Goal: Information Seeking & Learning: Learn about a topic

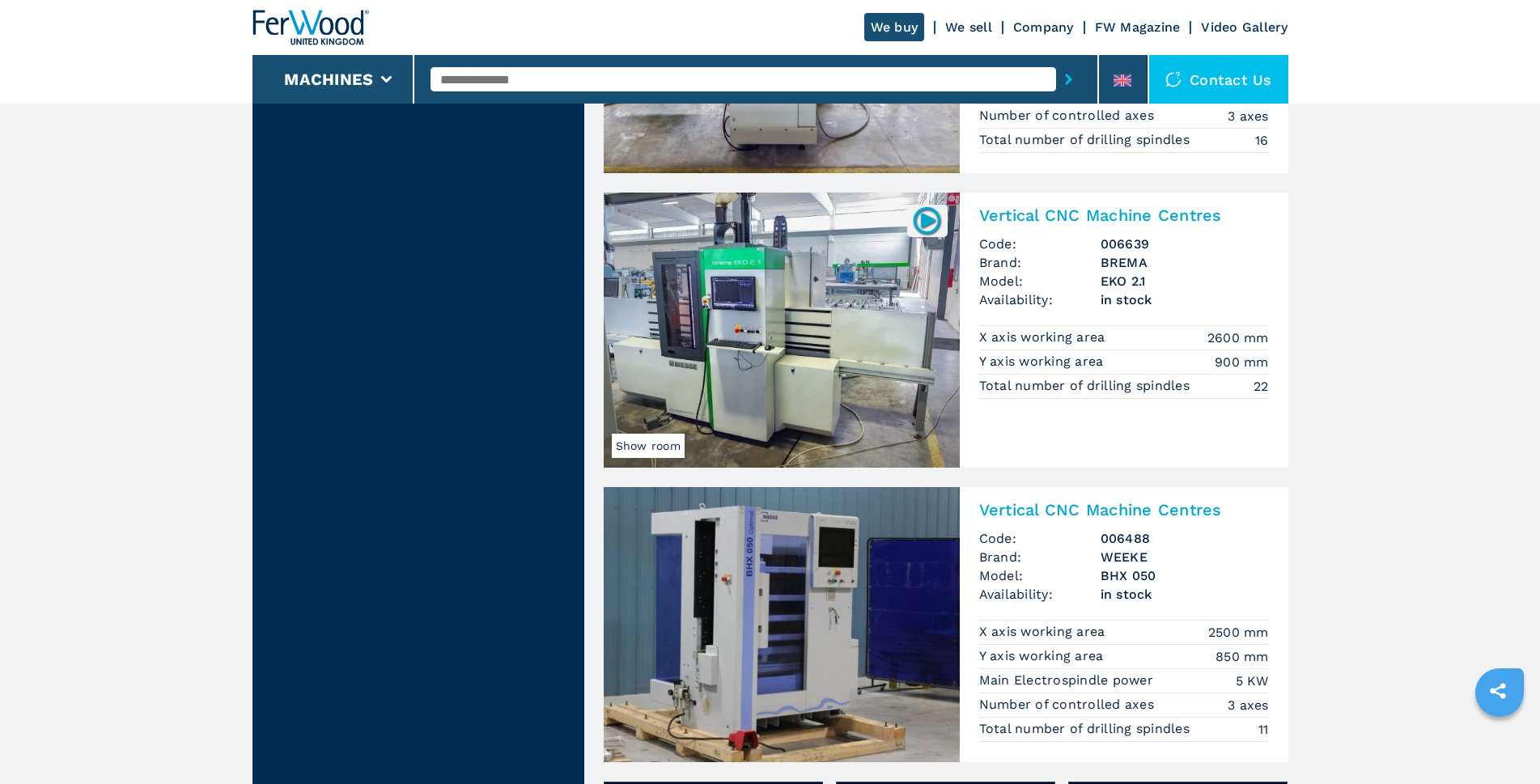
scroll to position [1941, 0]
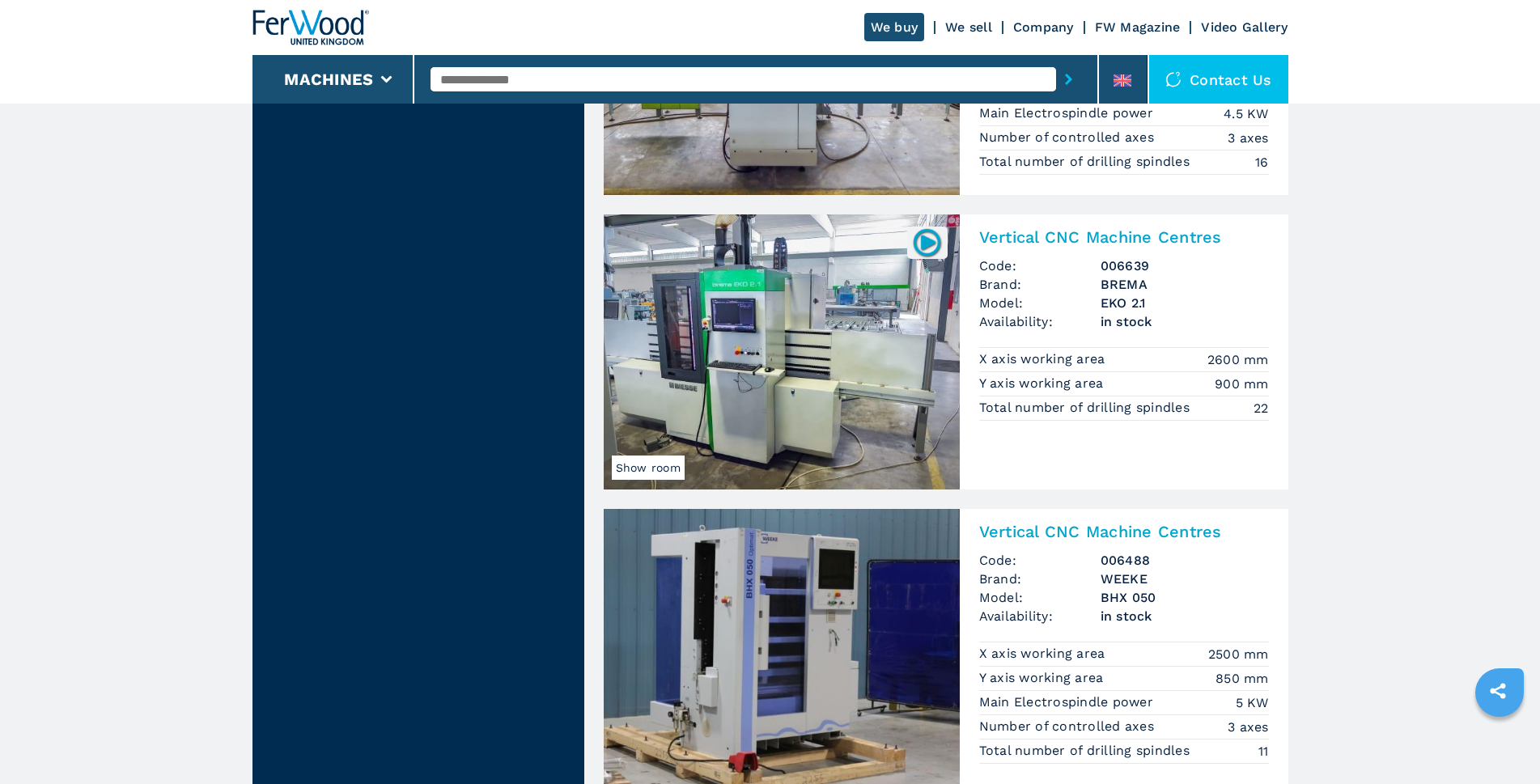
click at [761, 416] on img at bounding box center [781, 351] width 356 height 275
click at [756, 416] on img at bounding box center [781, 351] width 356 height 275
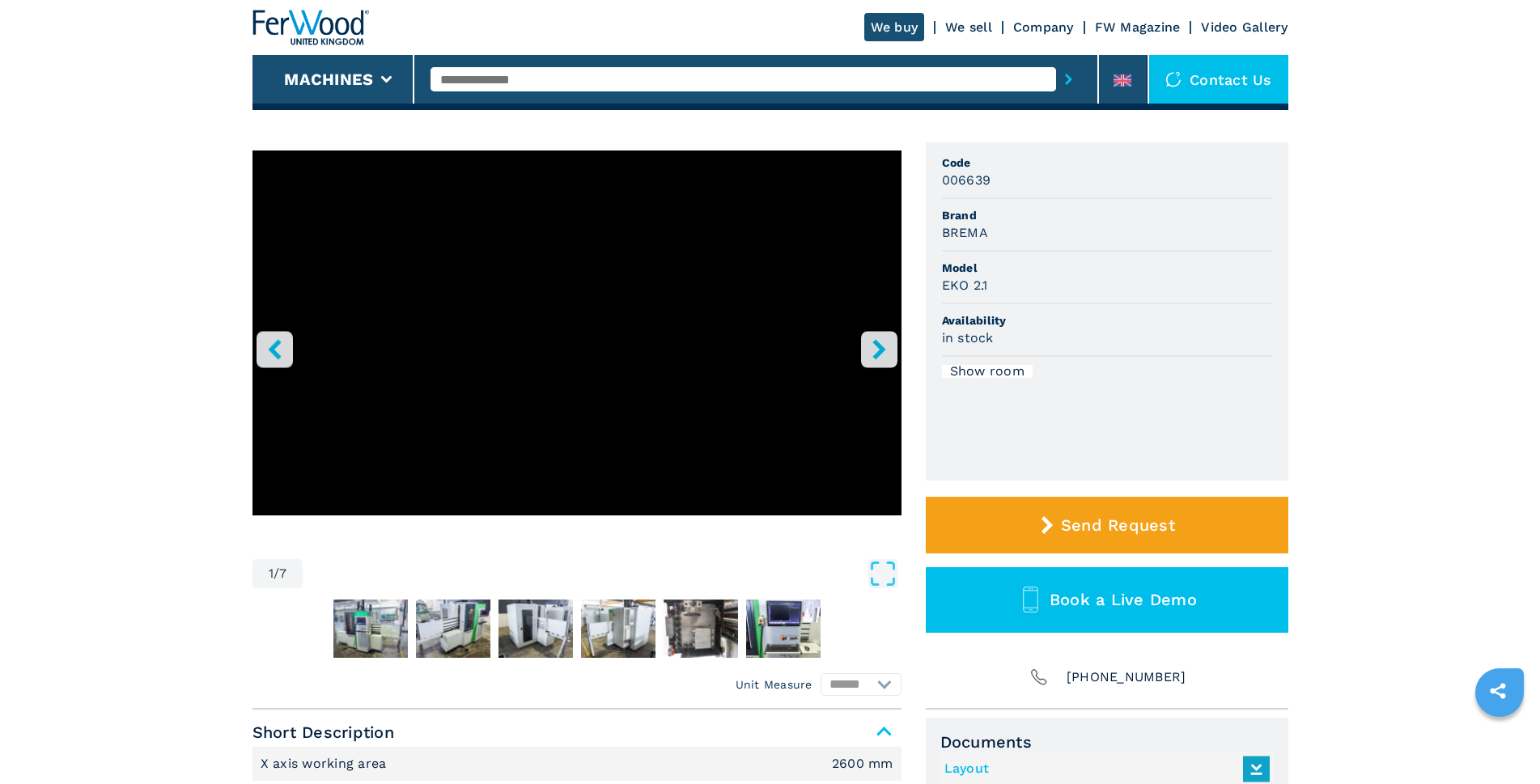
click at [871, 358] on icon "right-button" at bounding box center [880, 349] width 20 height 20
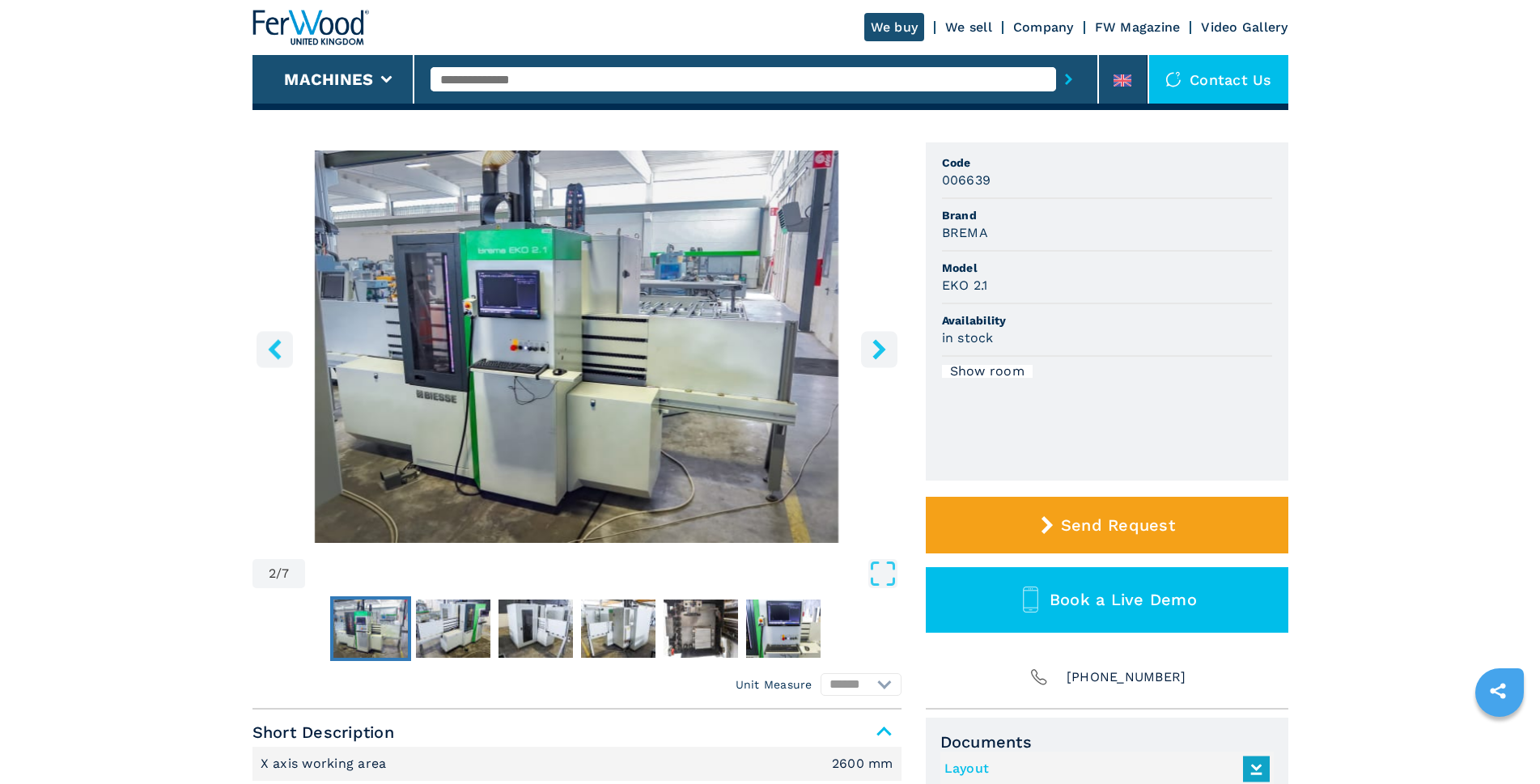
click at [871, 358] on icon "right-button" at bounding box center [880, 349] width 20 height 20
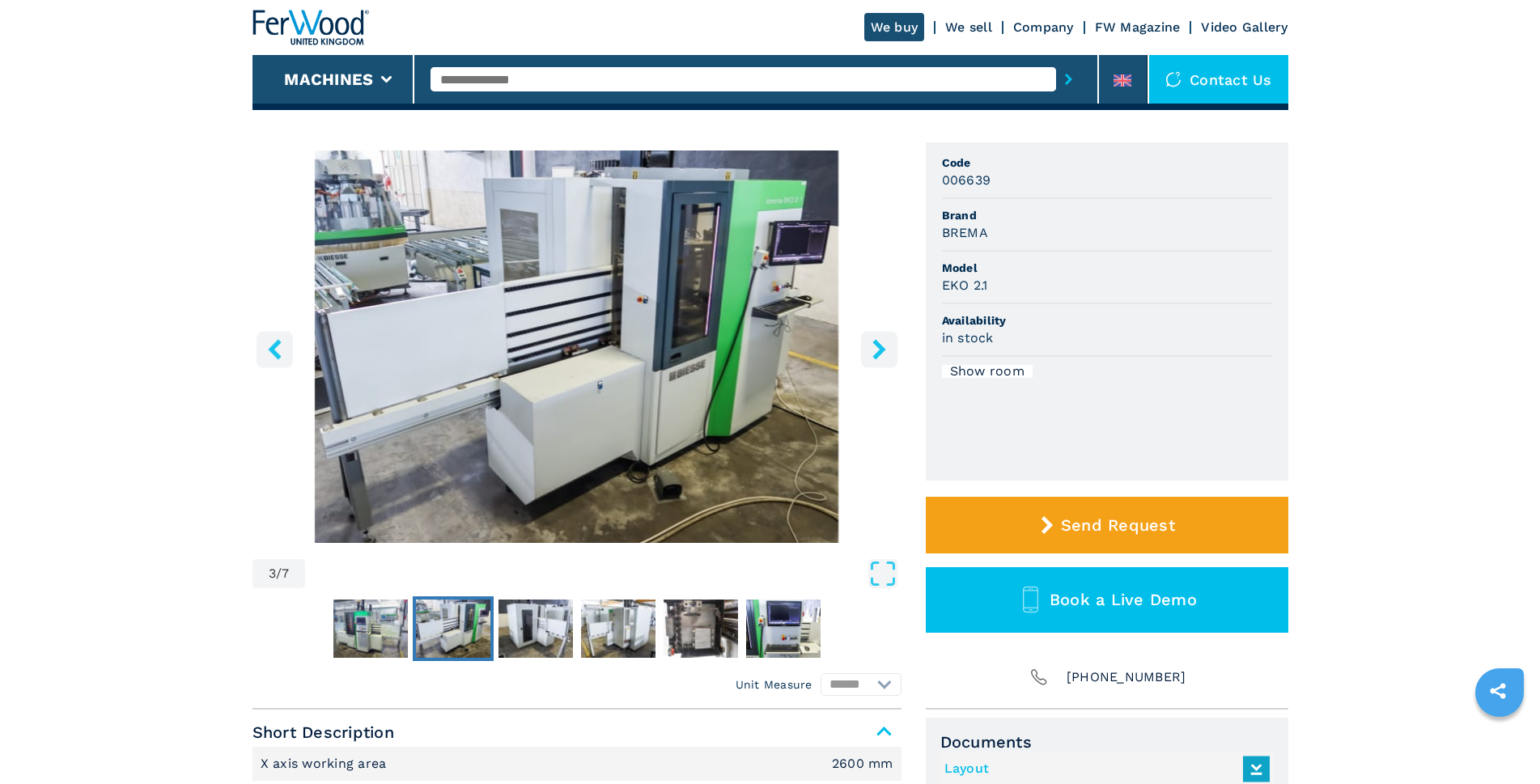
click at [871, 358] on icon "right-button" at bounding box center [880, 349] width 20 height 20
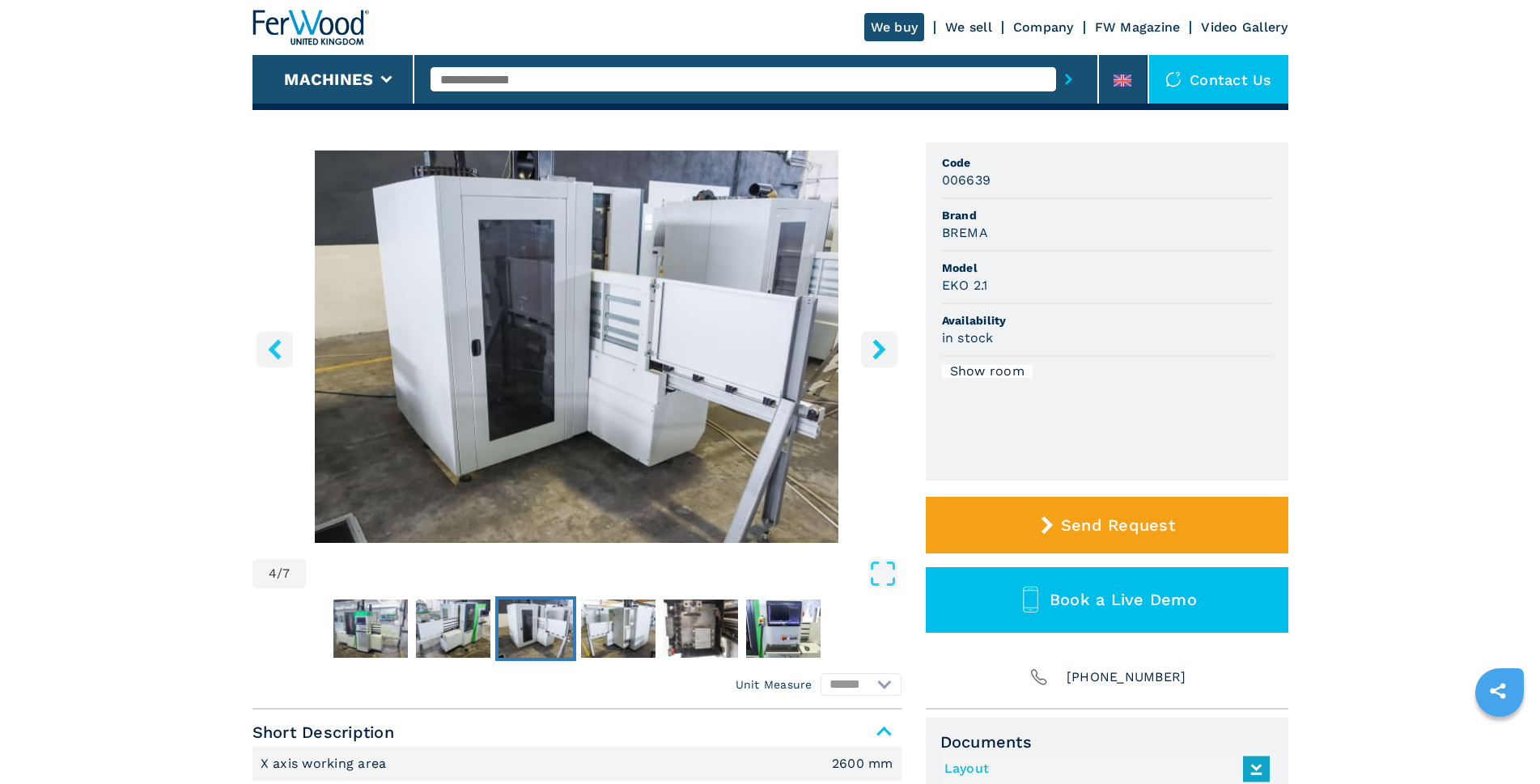
click at [871, 358] on icon "right-button" at bounding box center [880, 349] width 20 height 20
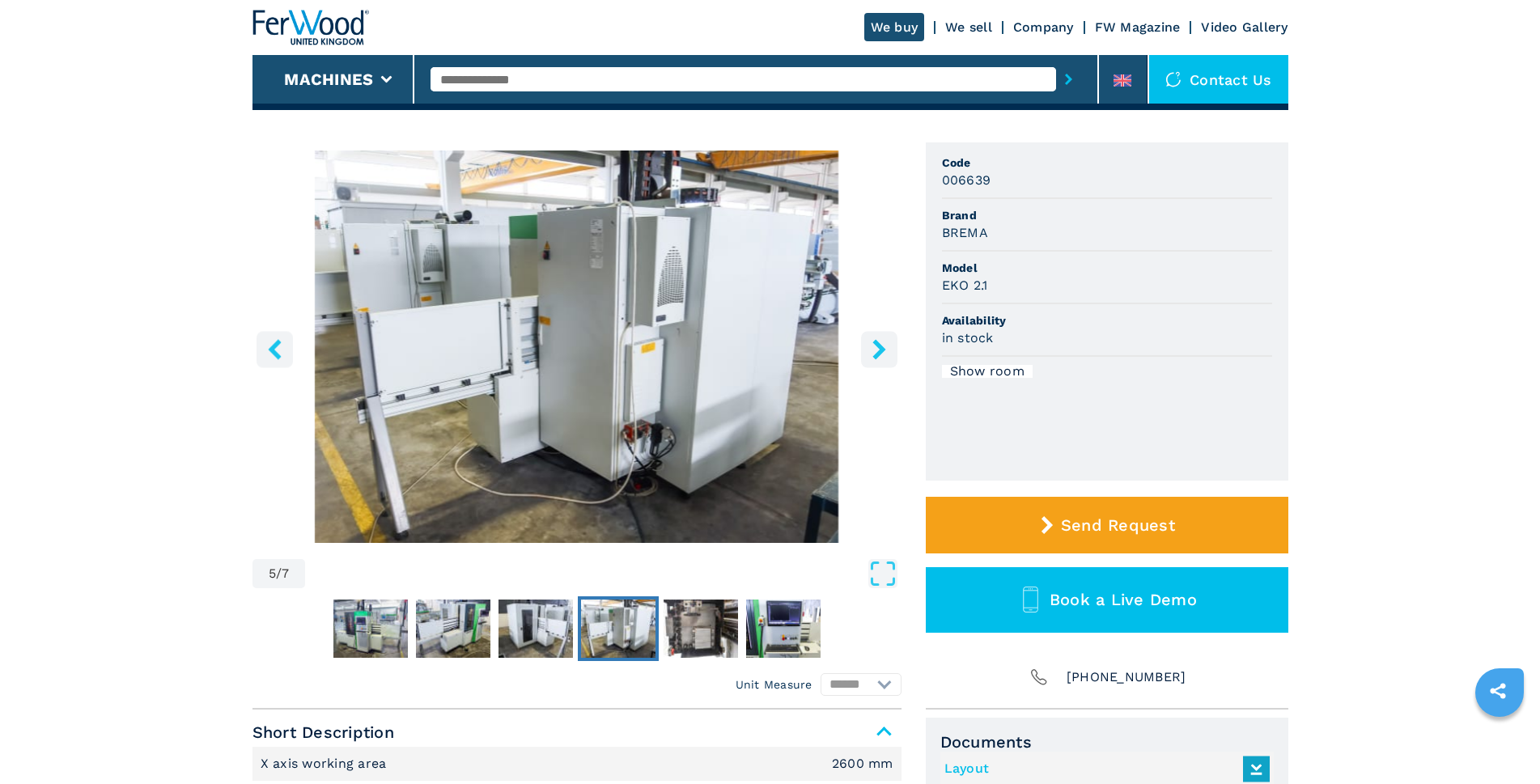
click at [871, 358] on icon "right-button" at bounding box center [880, 349] width 20 height 20
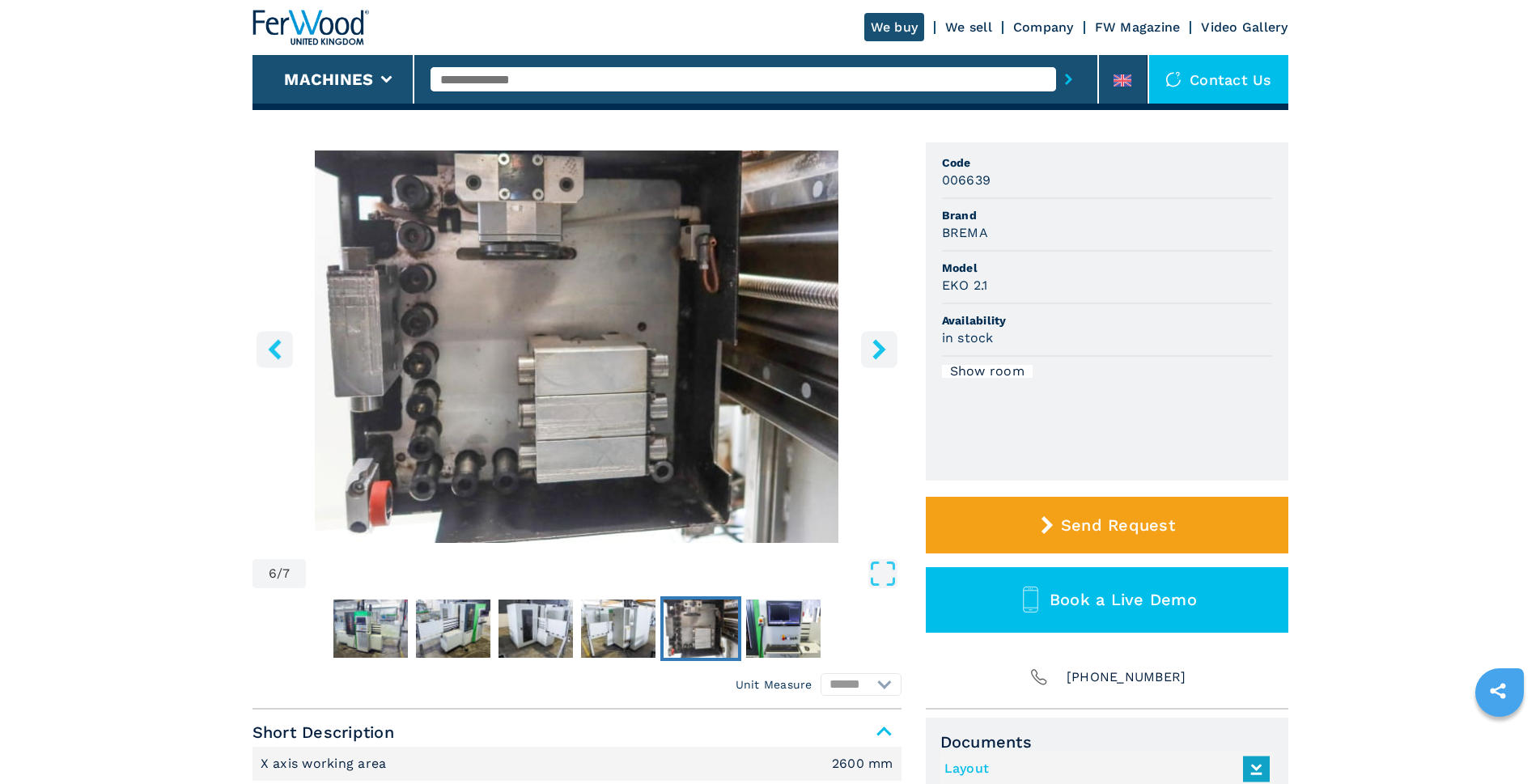
click at [871, 358] on icon "right-button" at bounding box center [880, 349] width 20 height 20
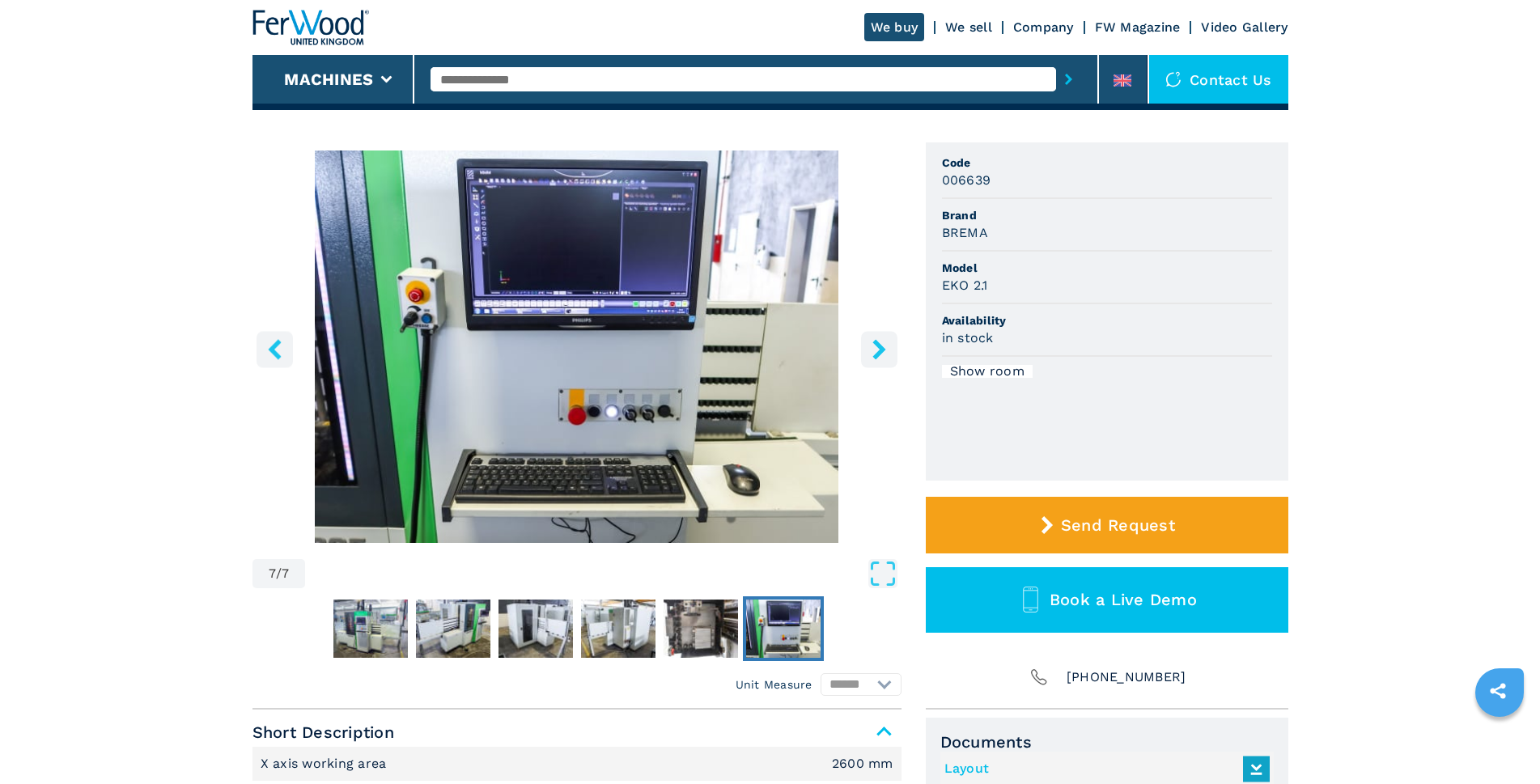
click at [871, 358] on icon "right-button" at bounding box center [880, 349] width 20 height 20
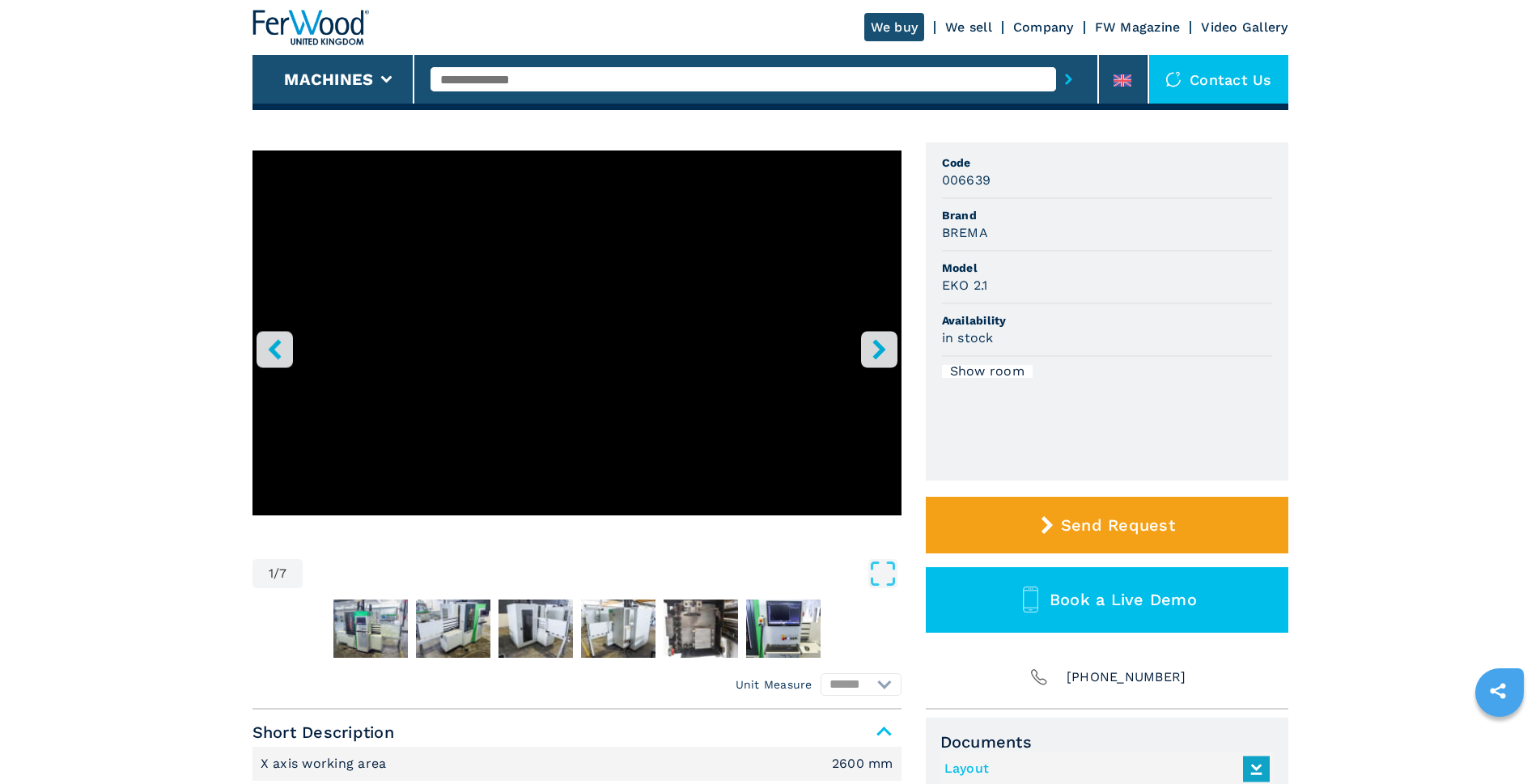
click at [871, 358] on icon "right-button" at bounding box center [880, 349] width 20 height 20
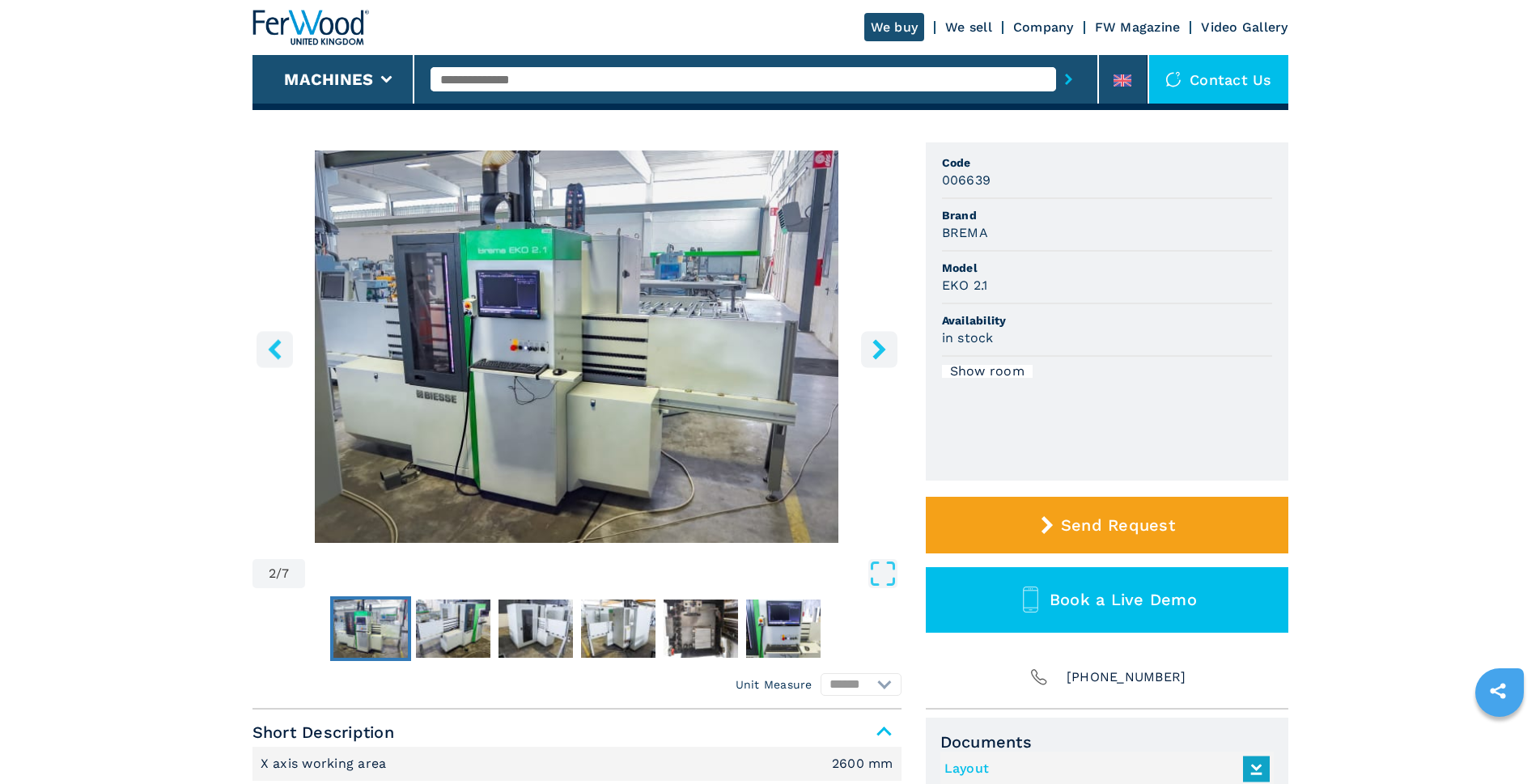
click at [871, 358] on icon "right-button" at bounding box center [880, 349] width 20 height 20
